Goal: Task Accomplishment & Management: Manage account settings

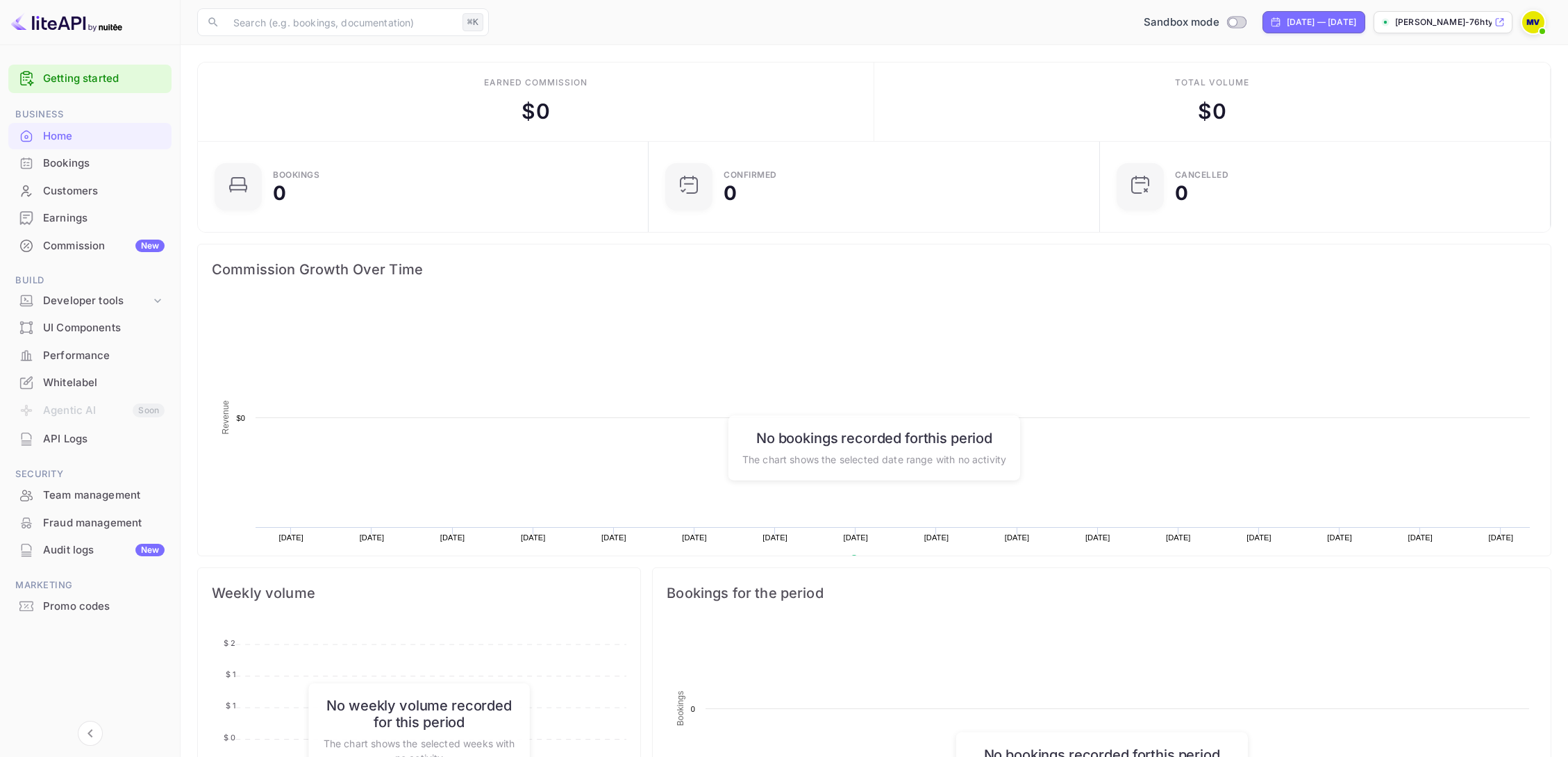
scroll to position [226, 443]
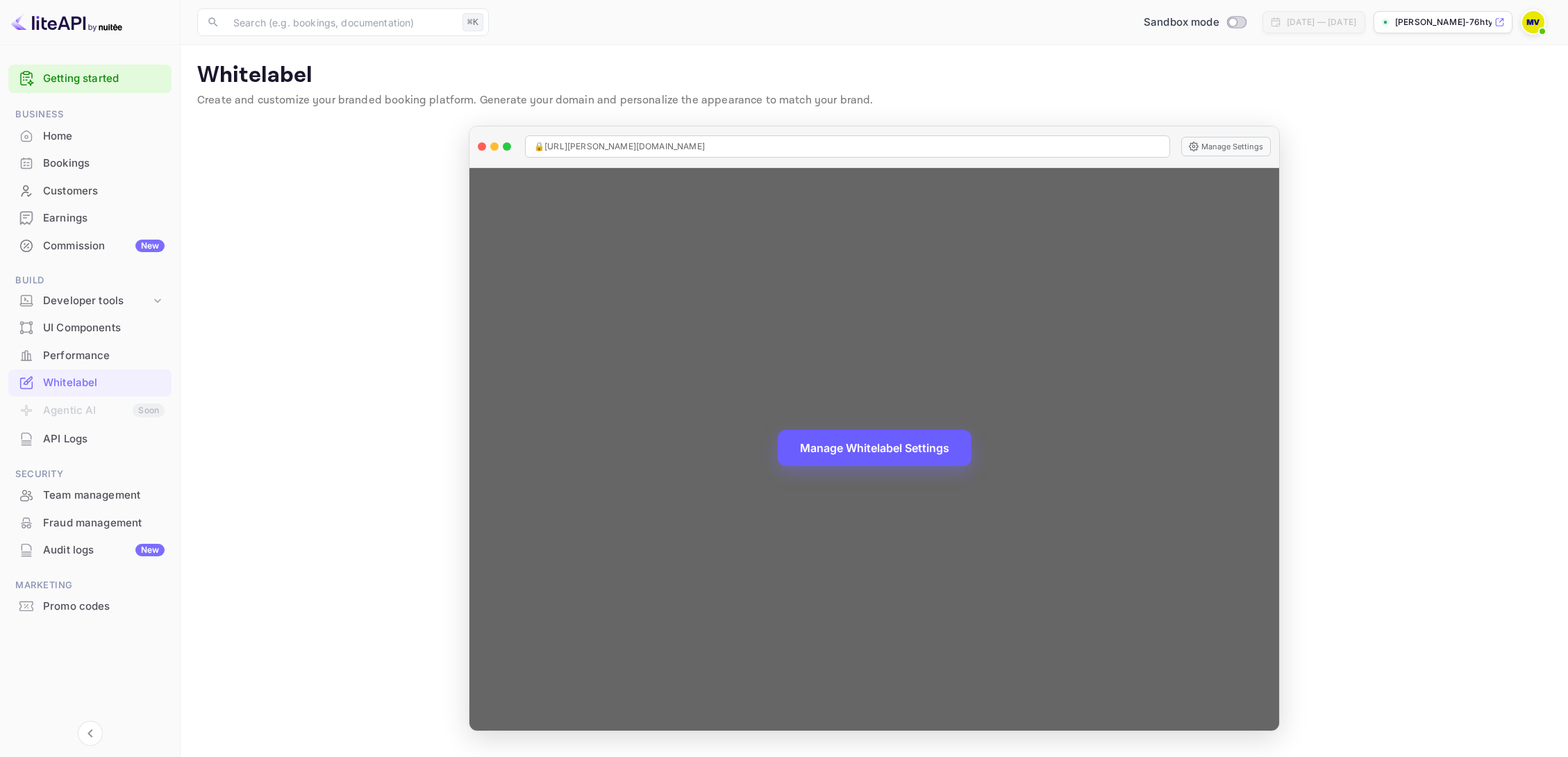
click at [892, 449] on button "Manage Whitelabel Settings" at bounding box center [875, 448] width 194 height 36
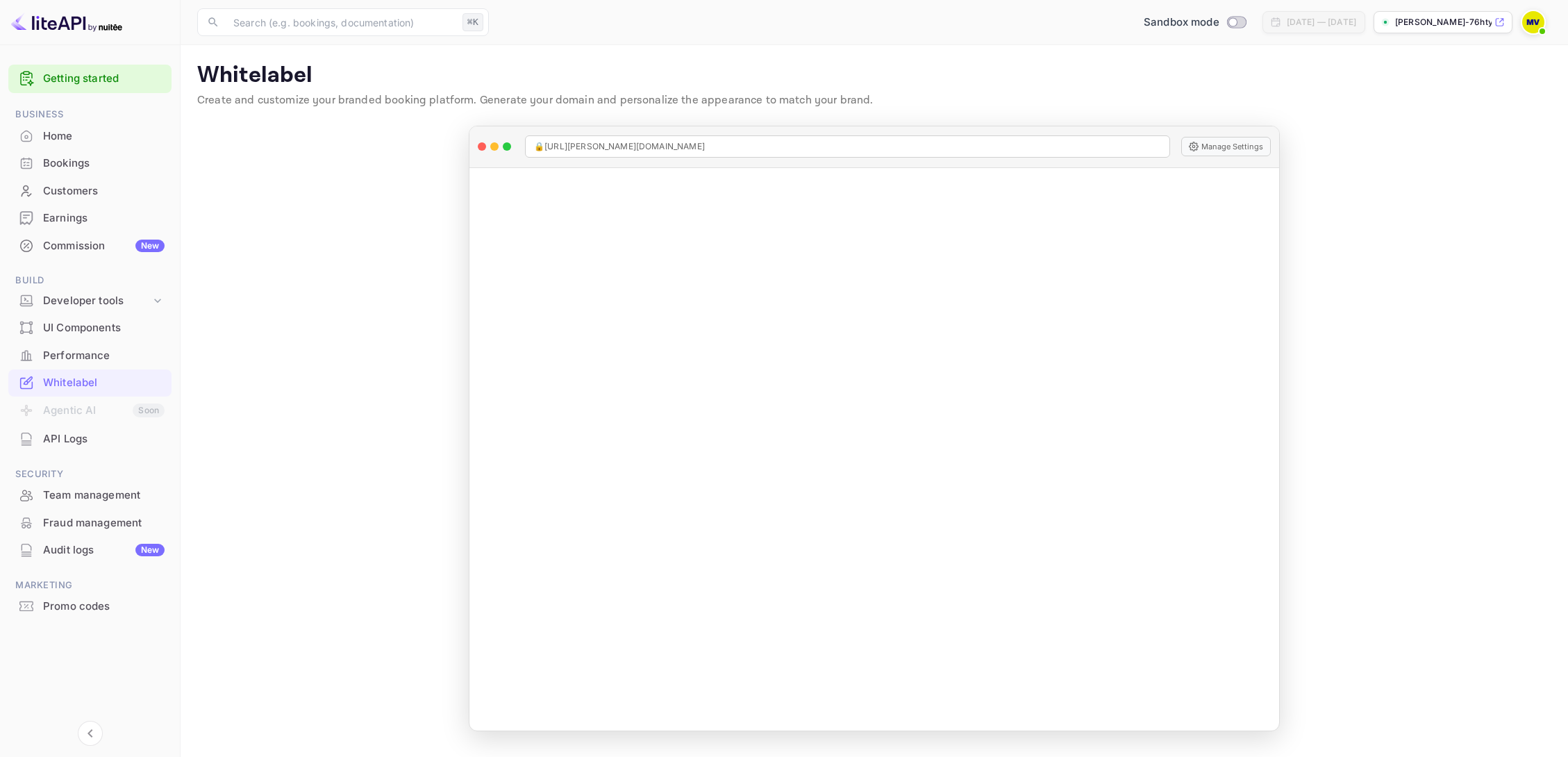
click at [1530, 23] on img at bounding box center [1533, 22] width 22 height 22
click at [1386, 173] on div "Sign out" at bounding box center [1449, 188] width 193 height 31
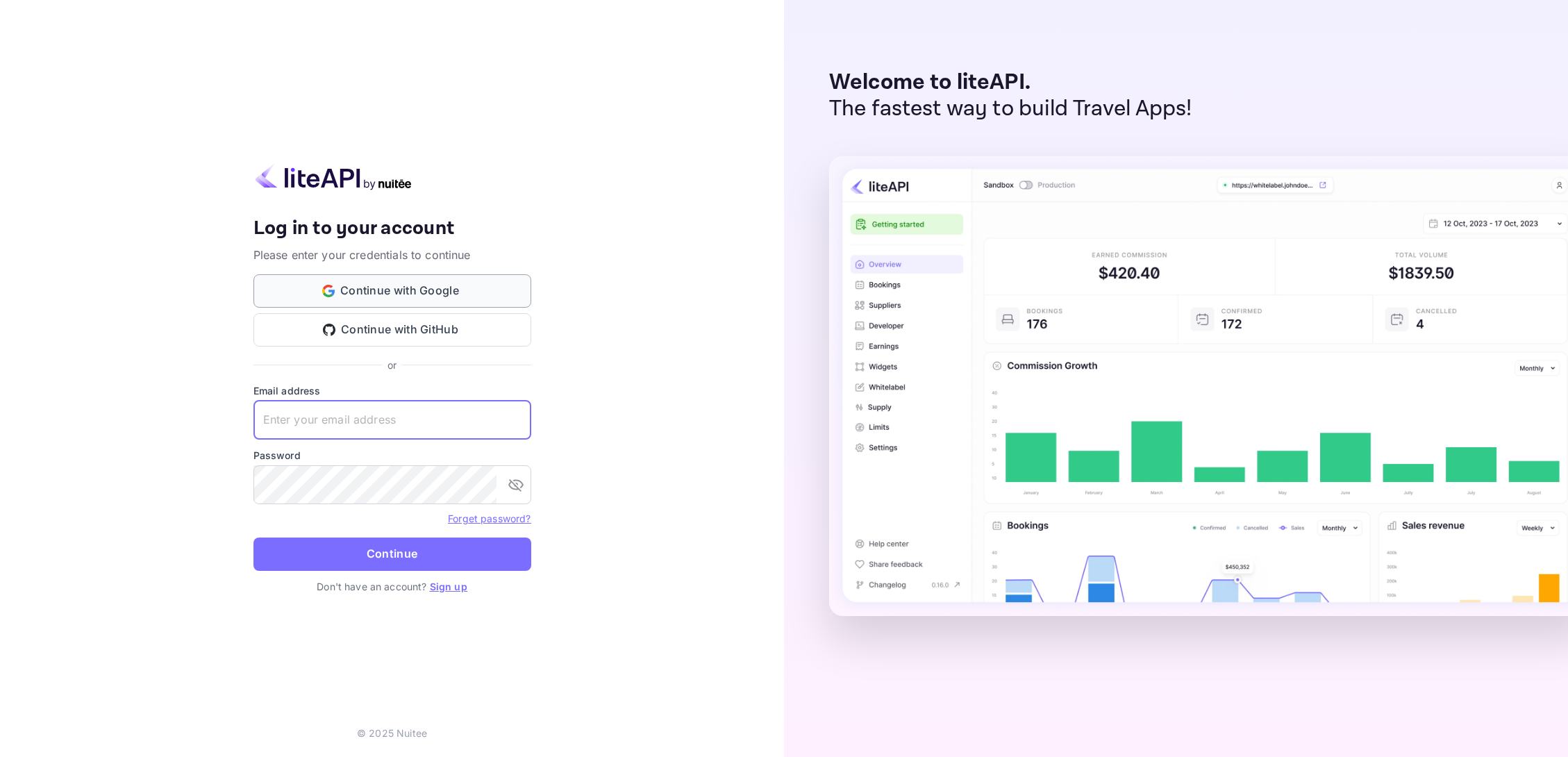
click at [387, 295] on button "Continue with Google" at bounding box center [393, 291] width 278 height 33
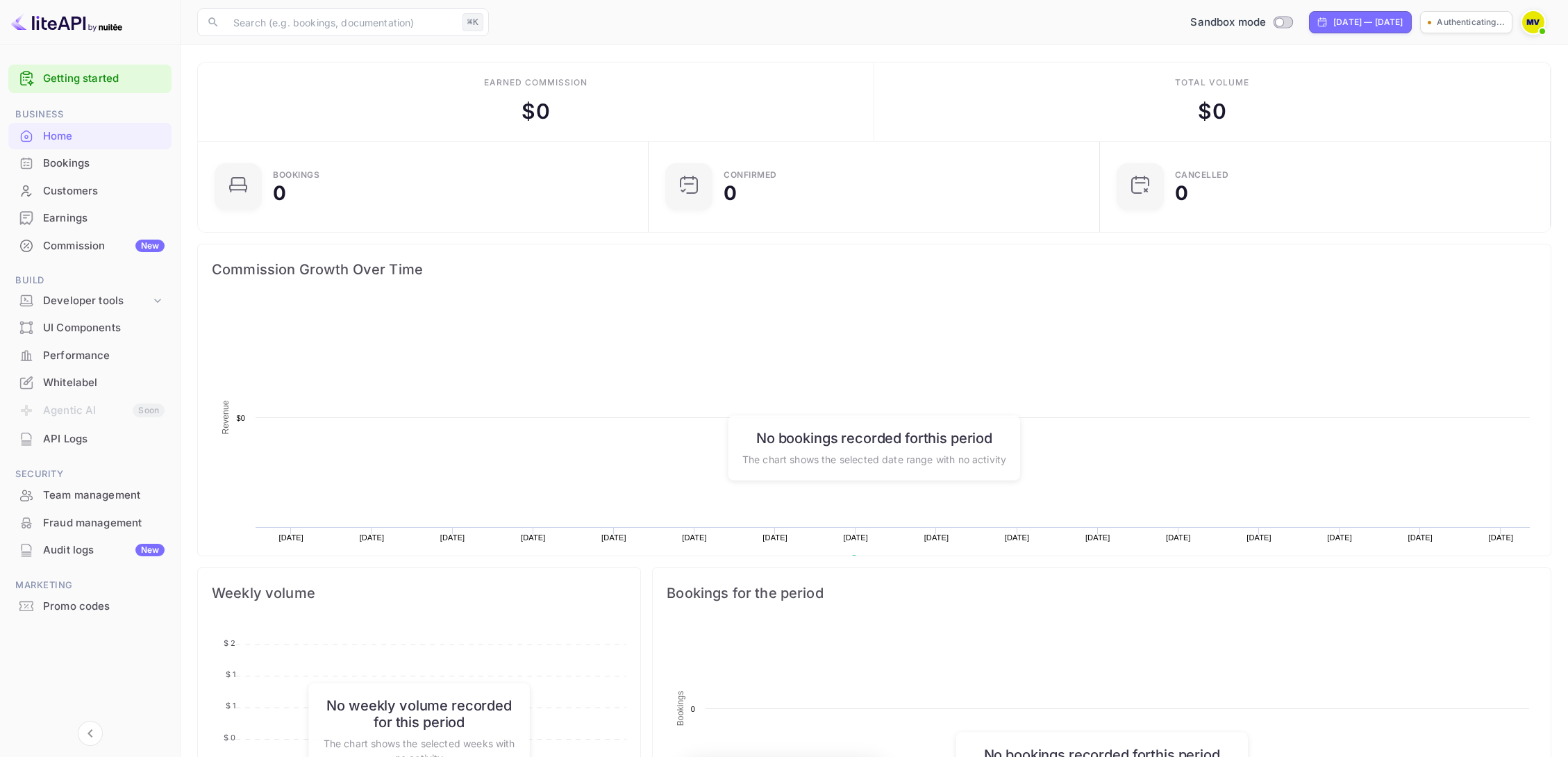
scroll to position [226, 443]
click at [1443, 24] on p "[PERSON_NAME]-76hty.nui..." at bounding box center [1443, 22] width 97 height 13
click at [87, 378] on div "Whitelabel" at bounding box center [104, 383] width 122 height 16
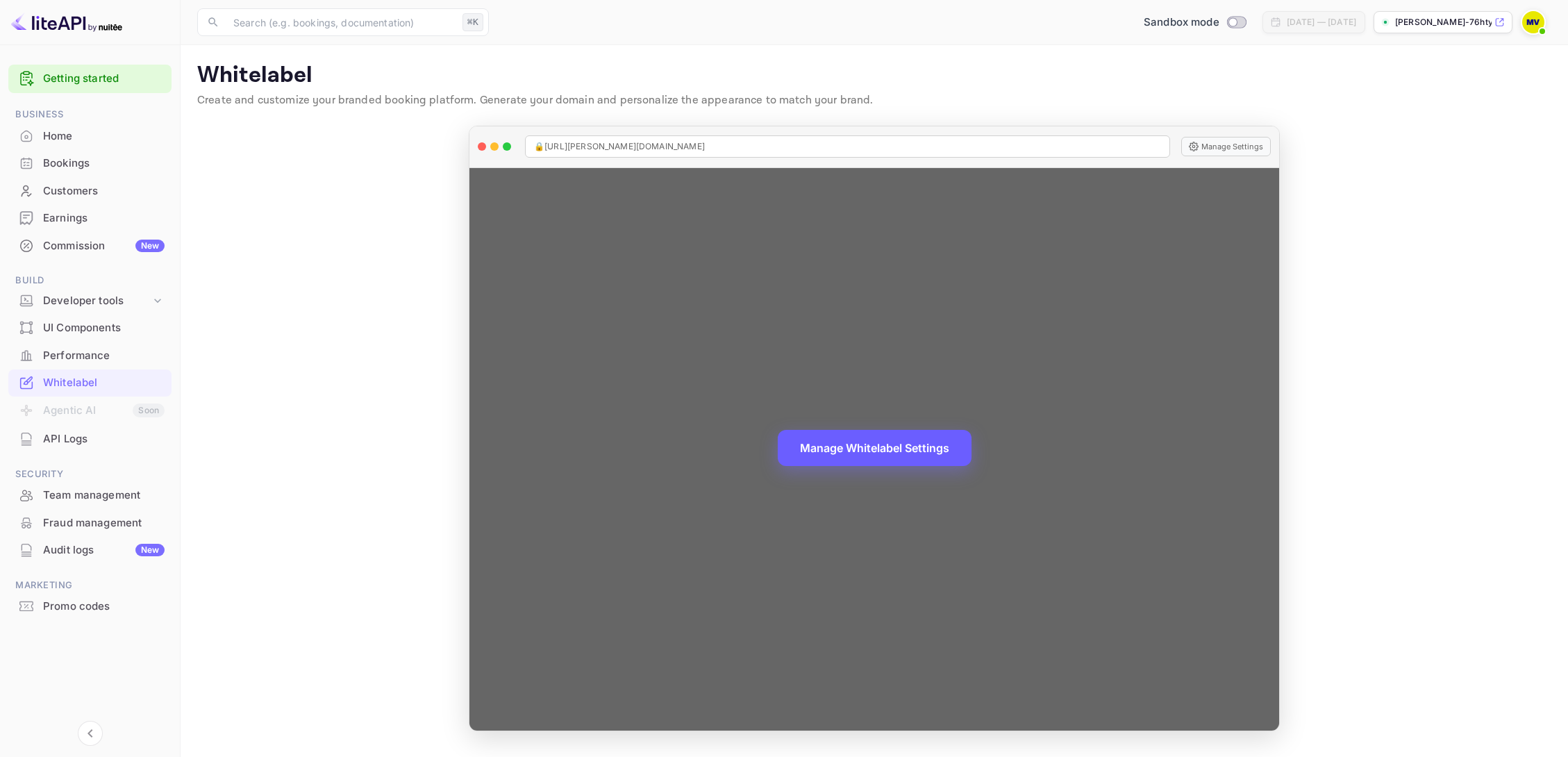
click at [876, 446] on button "Manage Whitelabel Settings" at bounding box center [875, 448] width 194 height 36
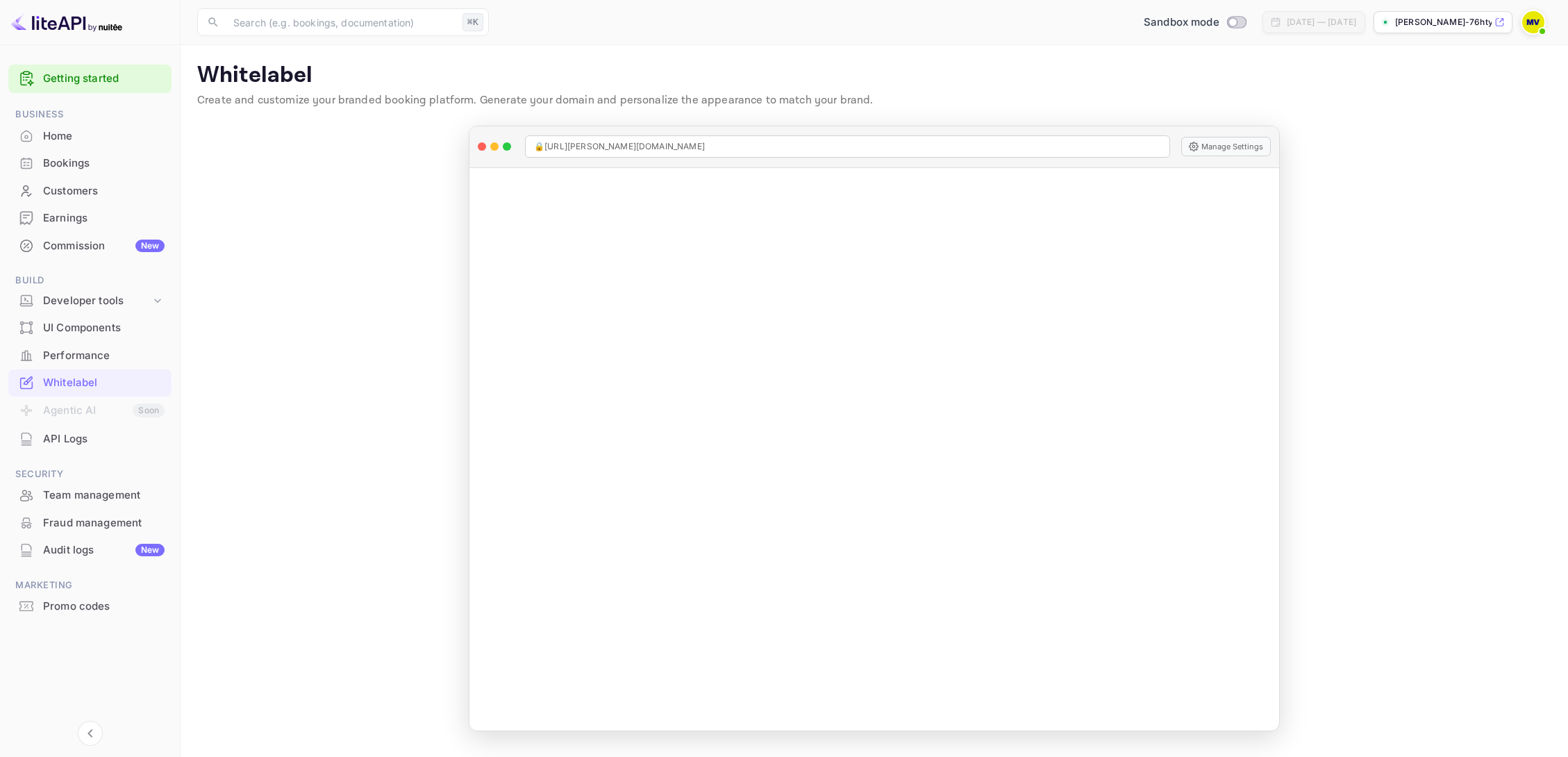
click at [99, 384] on div "Whitelabel" at bounding box center [104, 383] width 122 height 16
click at [1536, 24] on img at bounding box center [1533, 22] width 22 height 22
click at [1392, 117] on p "Settings" at bounding box center [1408, 124] width 40 height 15
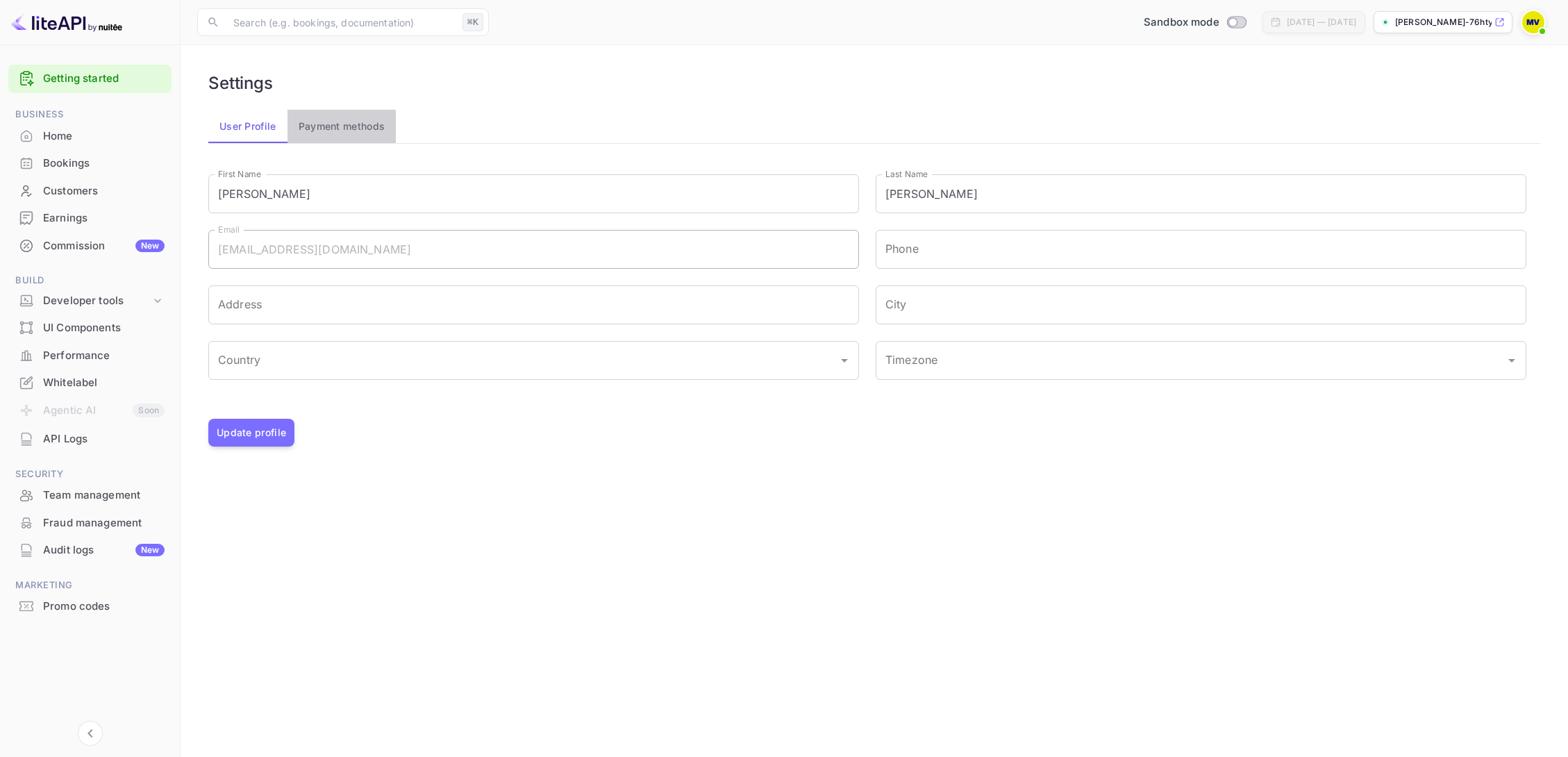
click at [352, 124] on button "Payment methods" at bounding box center [342, 126] width 109 height 33
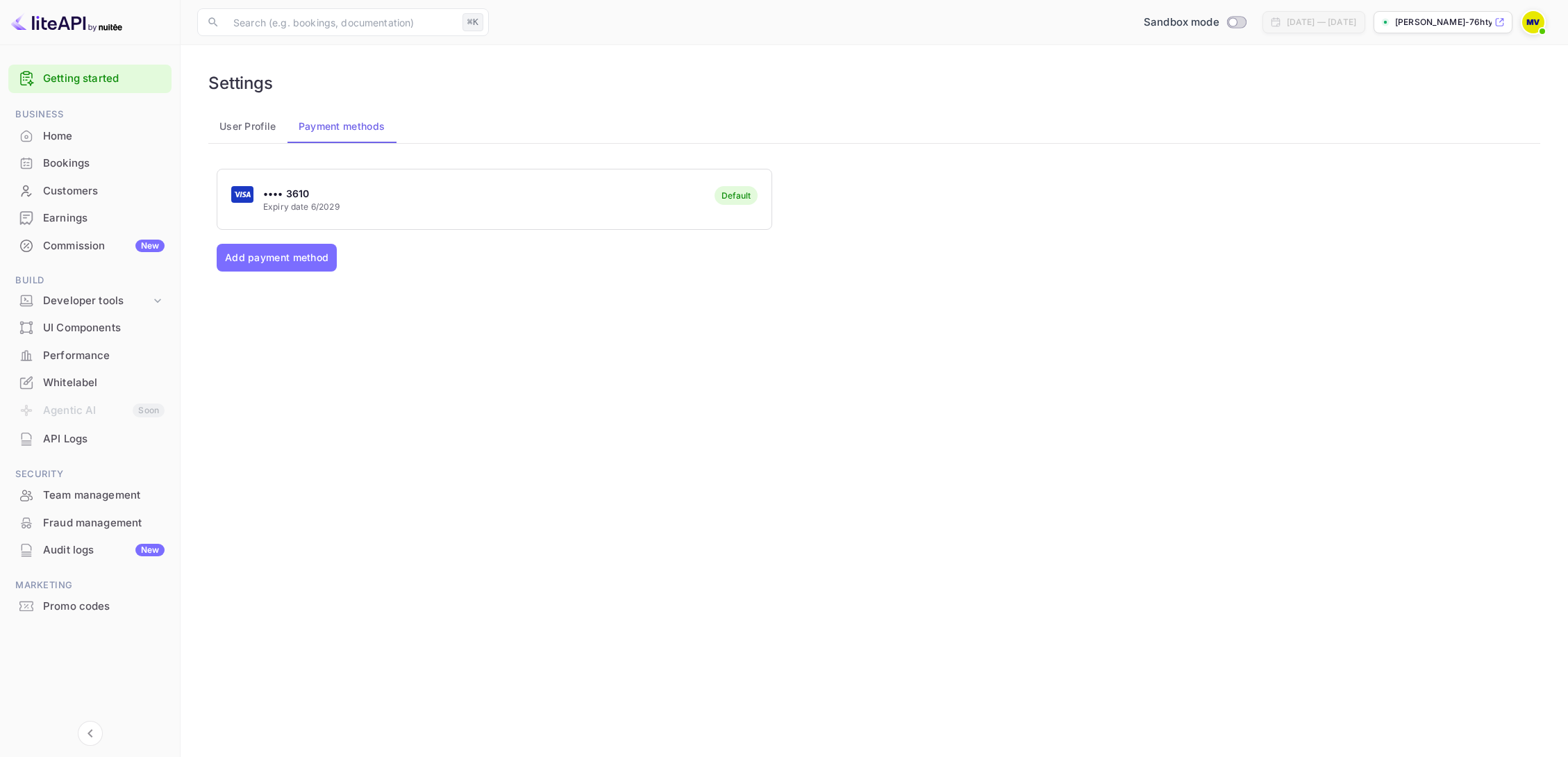
click at [67, 375] on div "Whitelabel" at bounding box center [104, 383] width 122 height 16
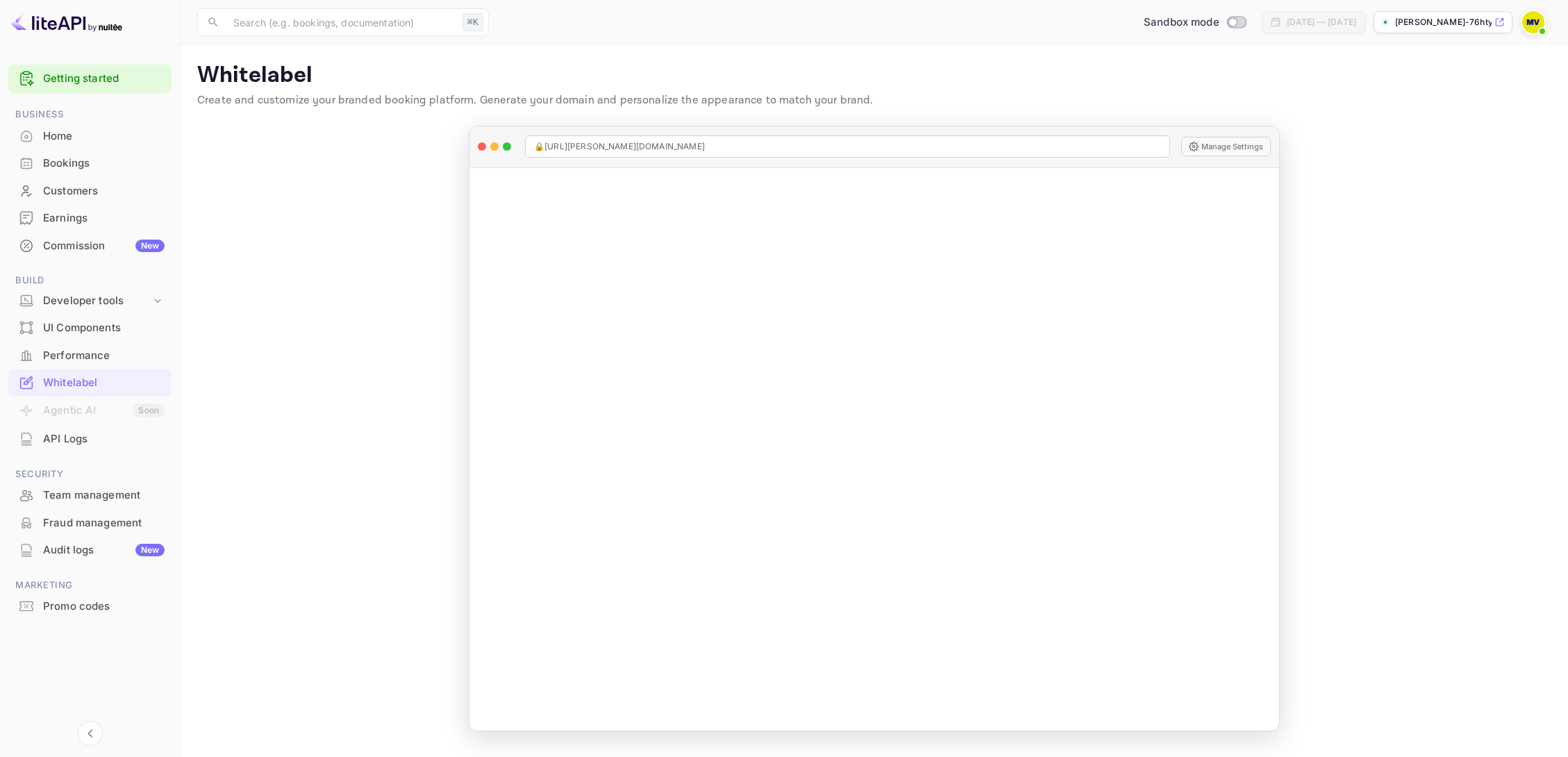
click at [1451, 22] on p "[PERSON_NAME]-76hty.nui..." at bounding box center [1443, 22] width 97 height 13
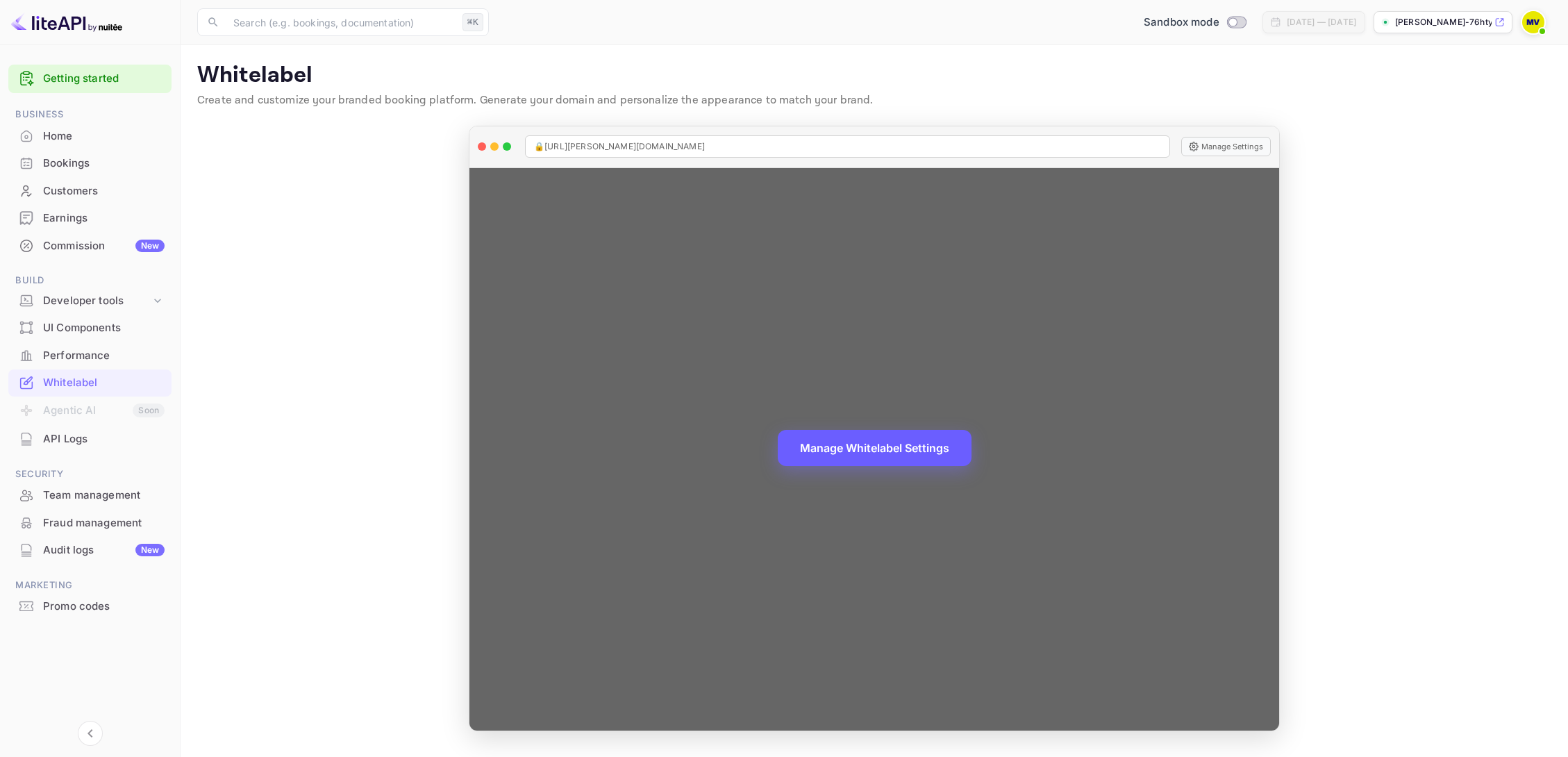
click at [913, 450] on button "Manage Whitelabel Settings" at bounding box center [875, 448] width 194 height 36
